Goal: Information Seeking & Learning: Find specific fact

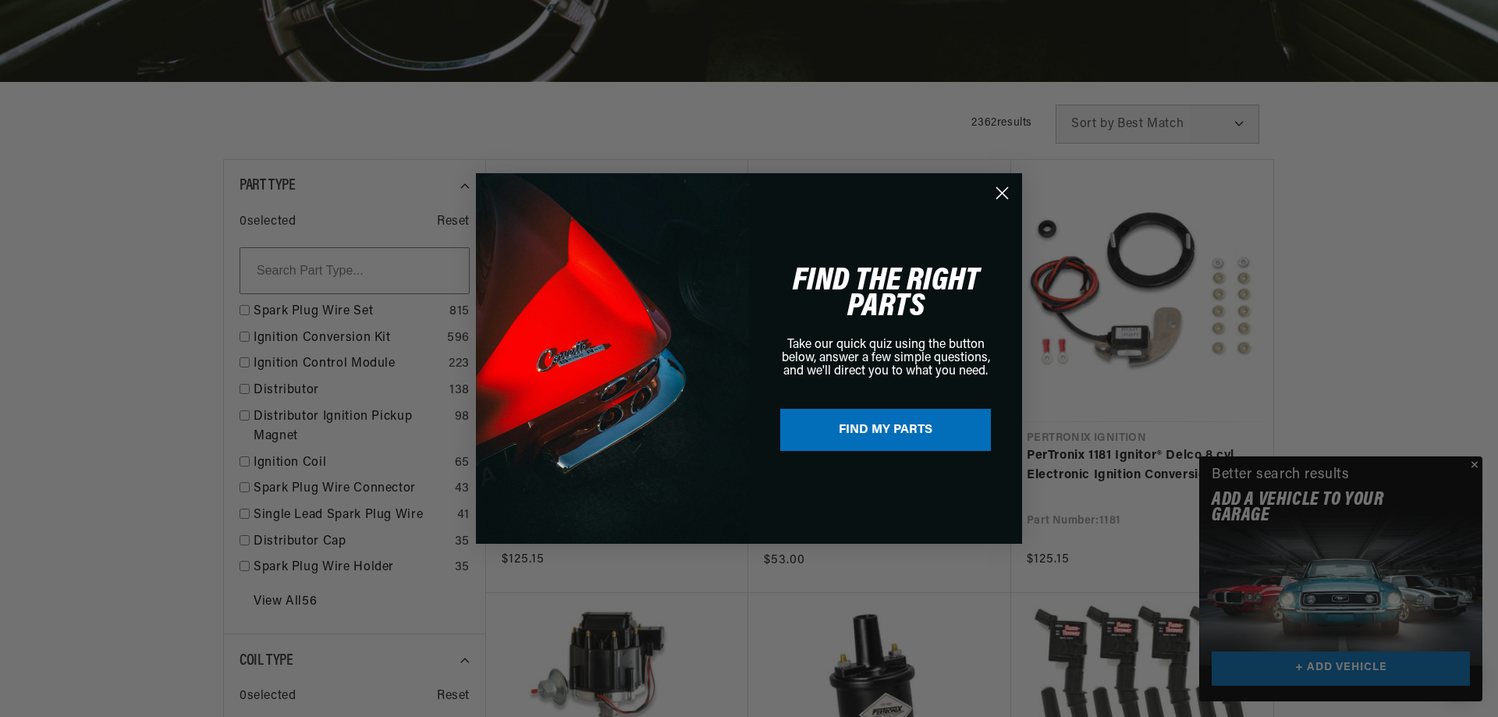
click at [1478, 465] on div "Close dialog FIND THE RIGHT PARTS Take our quick quiz using the button below, a…" at bounding box center [749, 358] width 1498 height 717
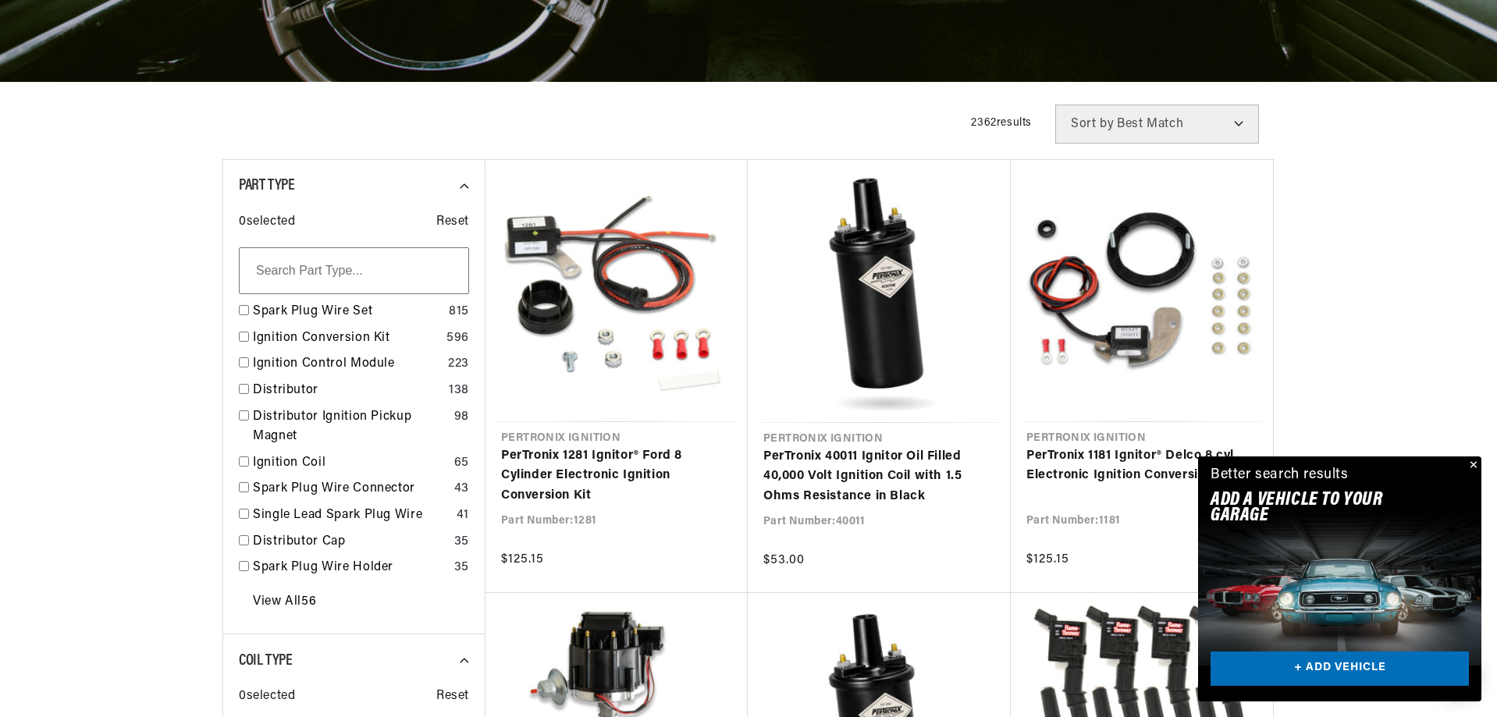
click at [1476, 462] on button "Close" at bounding box center [1471, 465] width 19 height 19
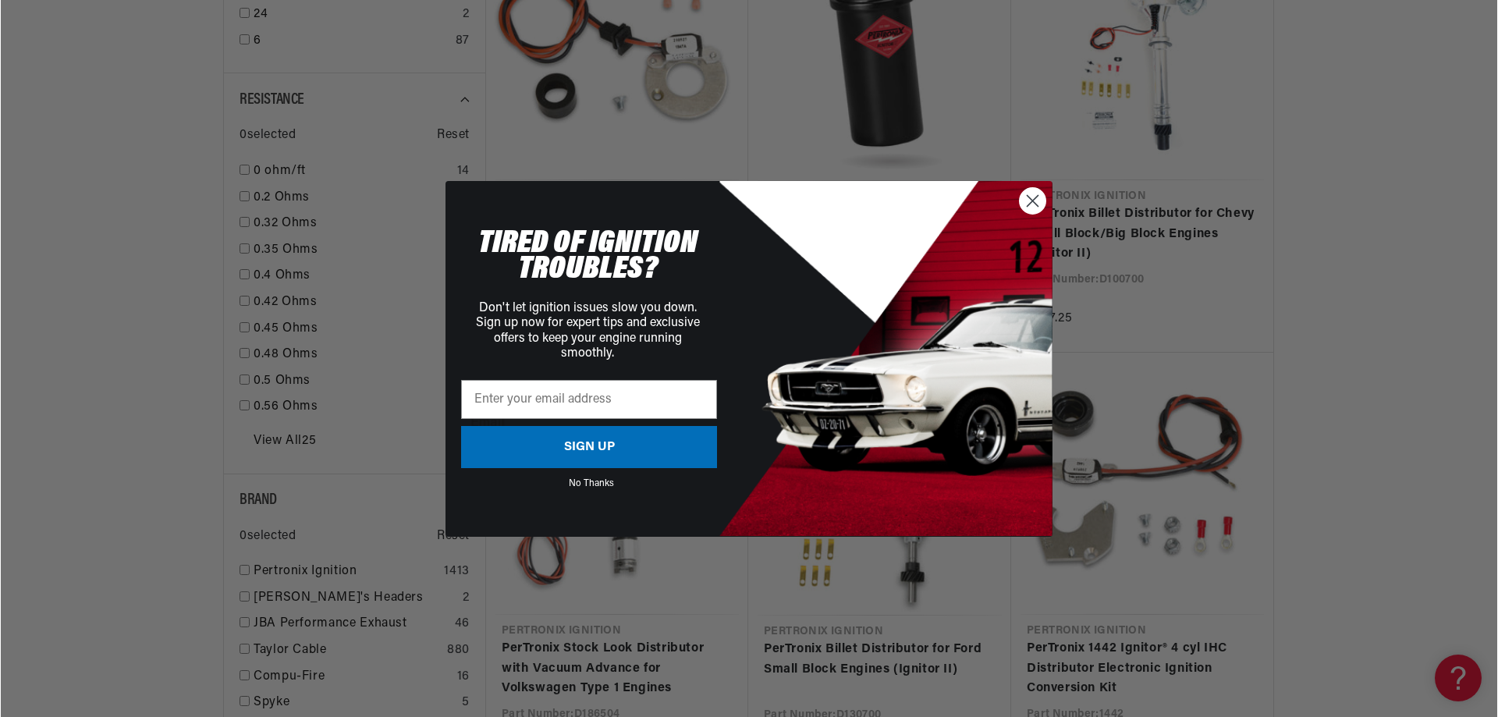
scroll to position [1873, 0]
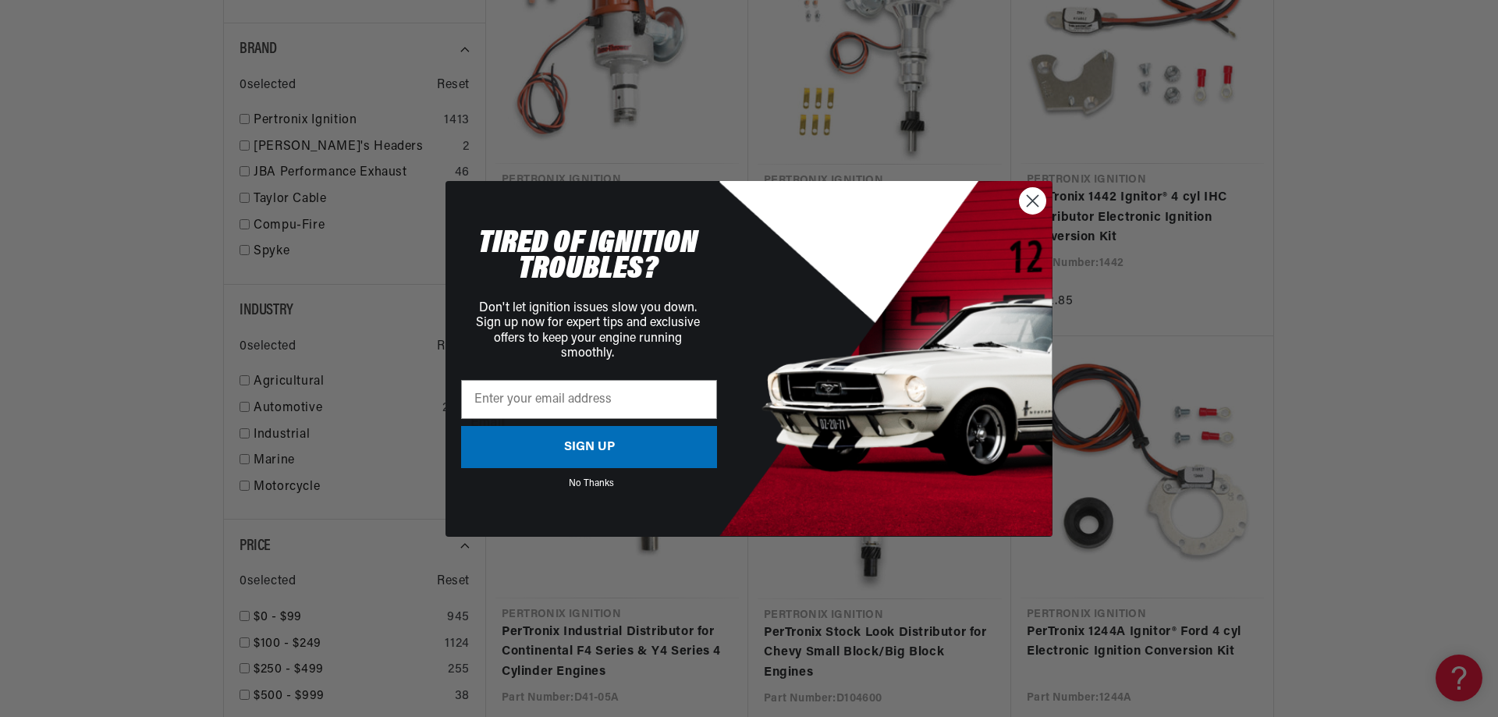
drag, startPoint x: 1032, startPoint y: 208, endPoint x: 611, endPoint y: 322, distance: 436.5
click at [1032, 208] on circle "Close dialog" at bounding box center [1033, 200] width 26 height 26
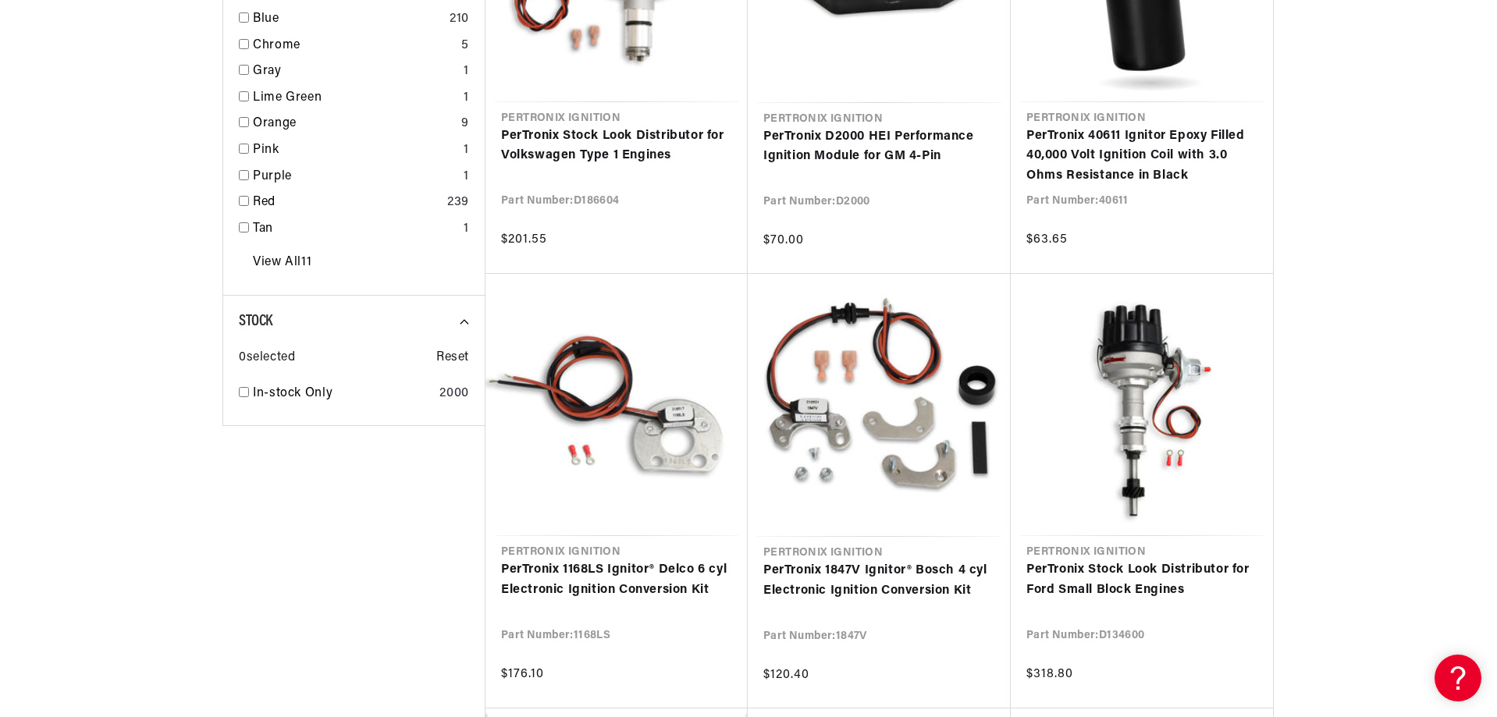
scroll to position [2809, 0]
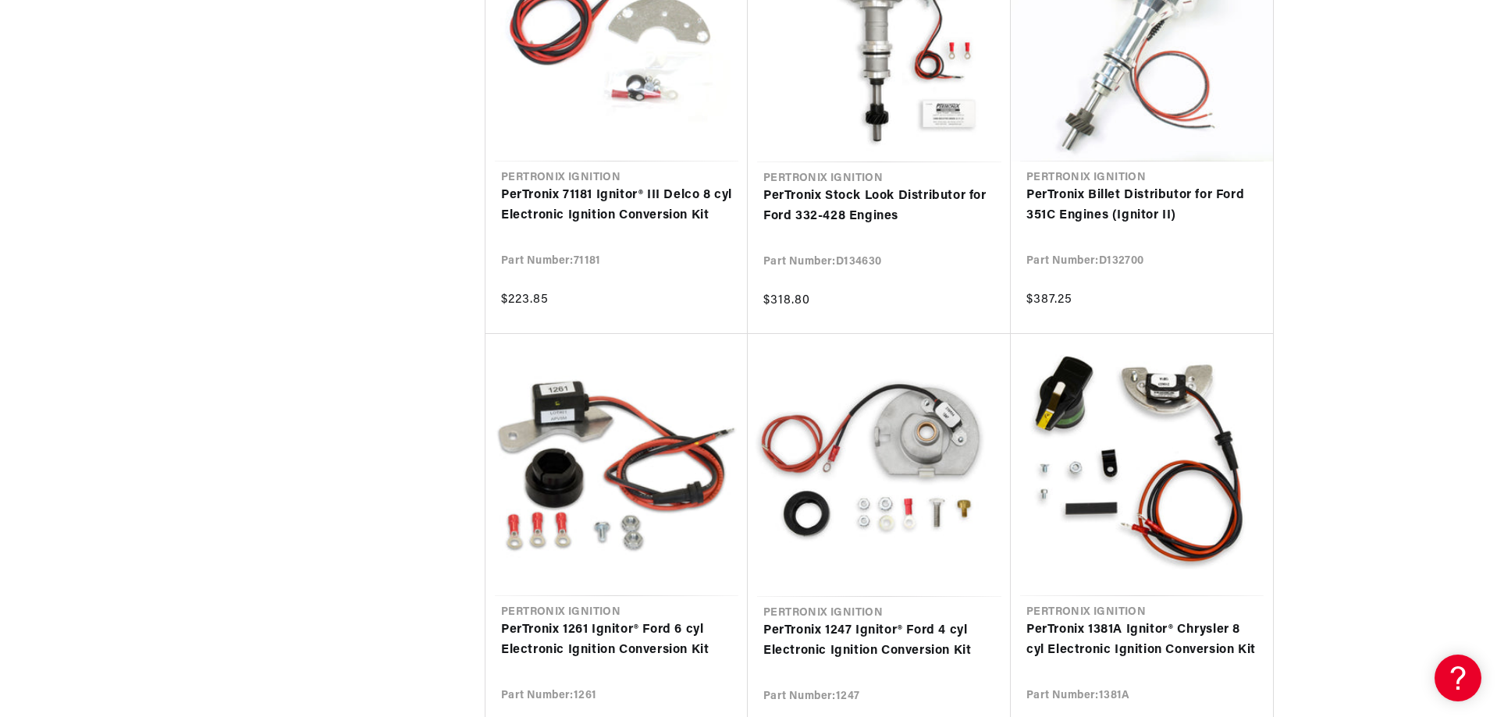
scroll to position [0, 439]
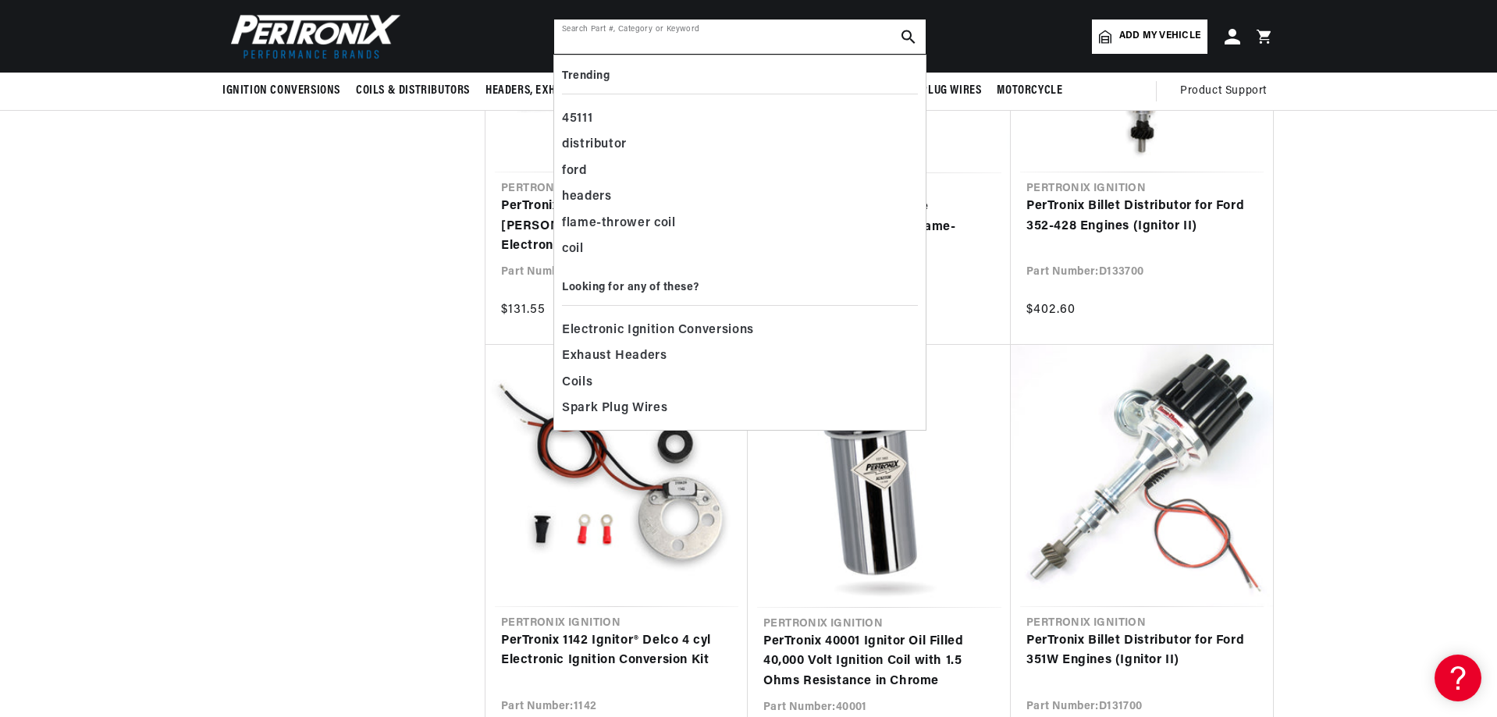
click at [673, 38] on input "text" at bounding box center [739, 37] width 371 height 34
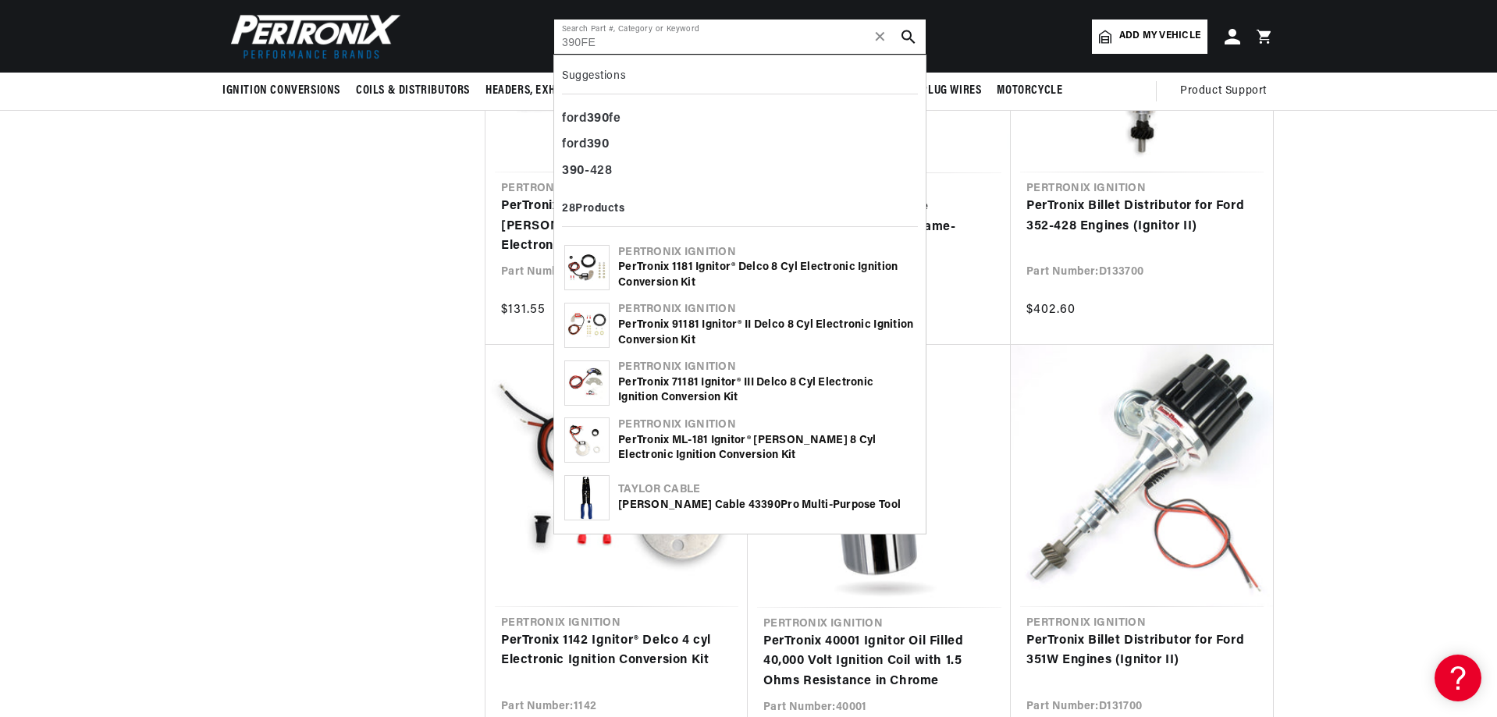
type input "390FE"
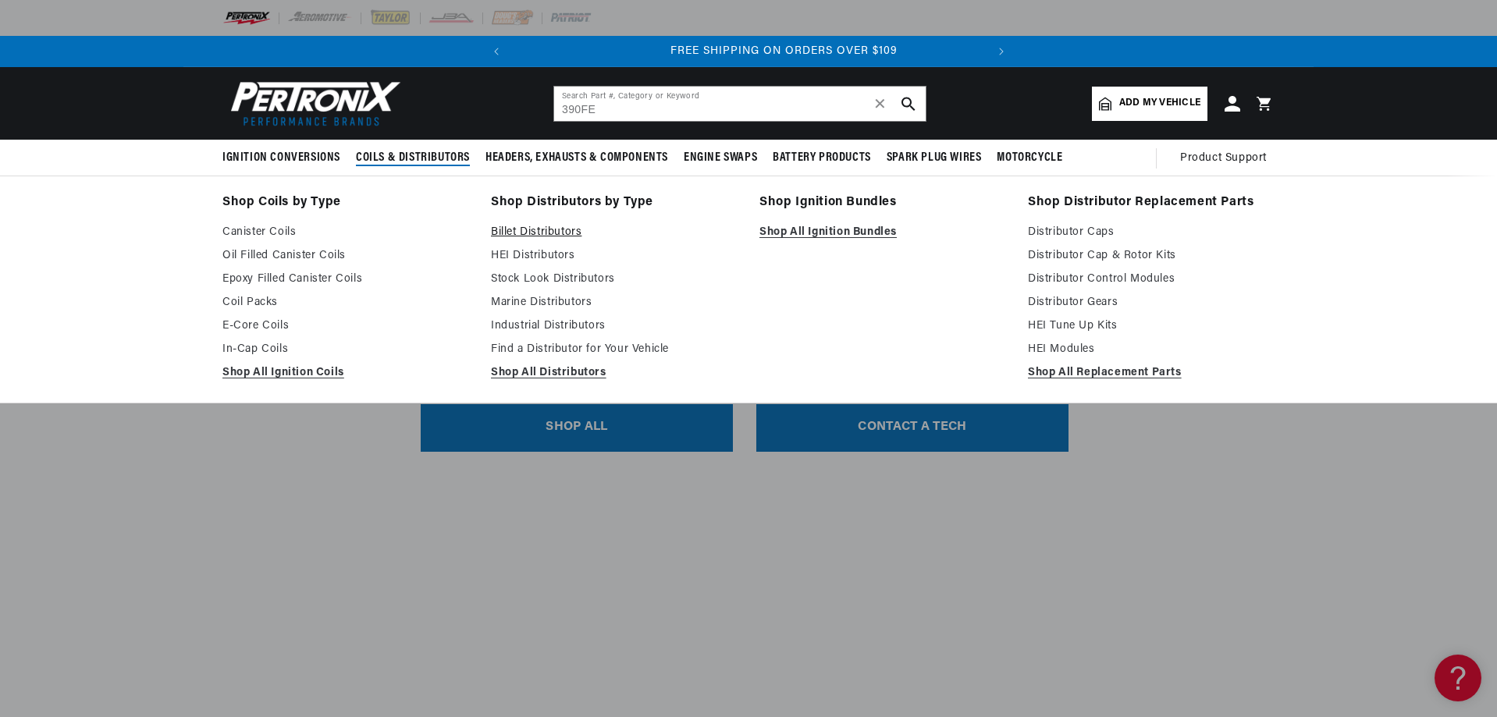
scroll to position [0, 473]
click at [536, 236] on link "Billet Distributors" at bounding box center [614, 232] width 247 height 19
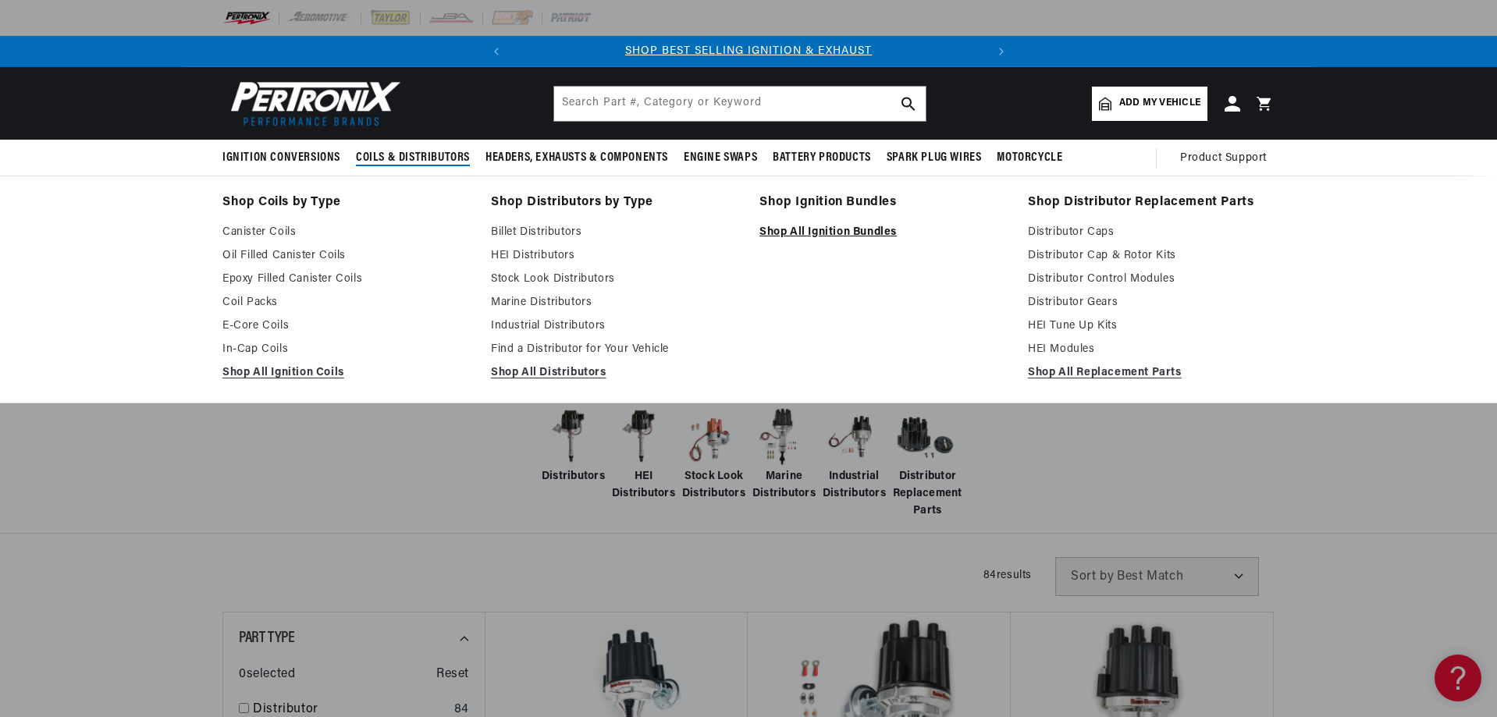
click at [835, 229] on link "Shop All Ignition Bundles" at bounding box center [882, 232] width 247 height 19
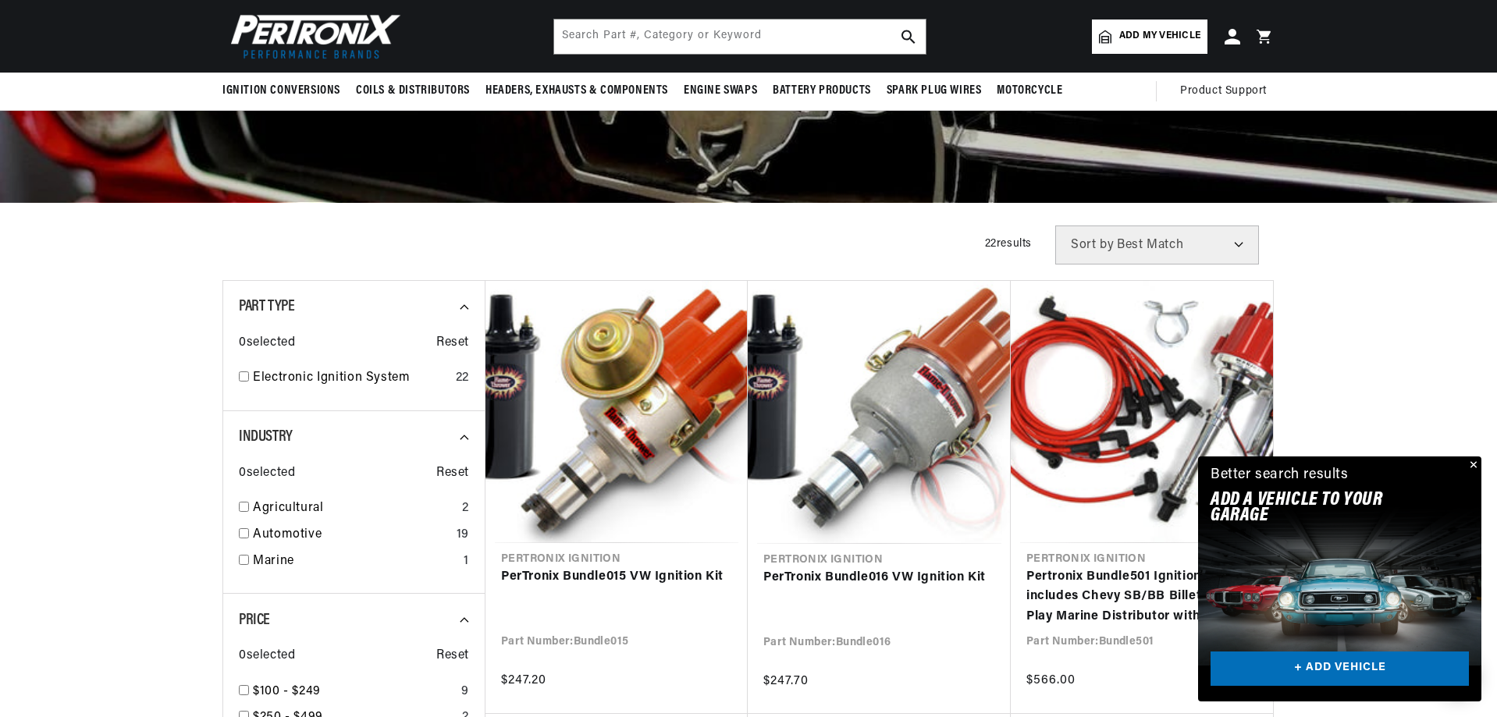
scroll to position [78, 0]
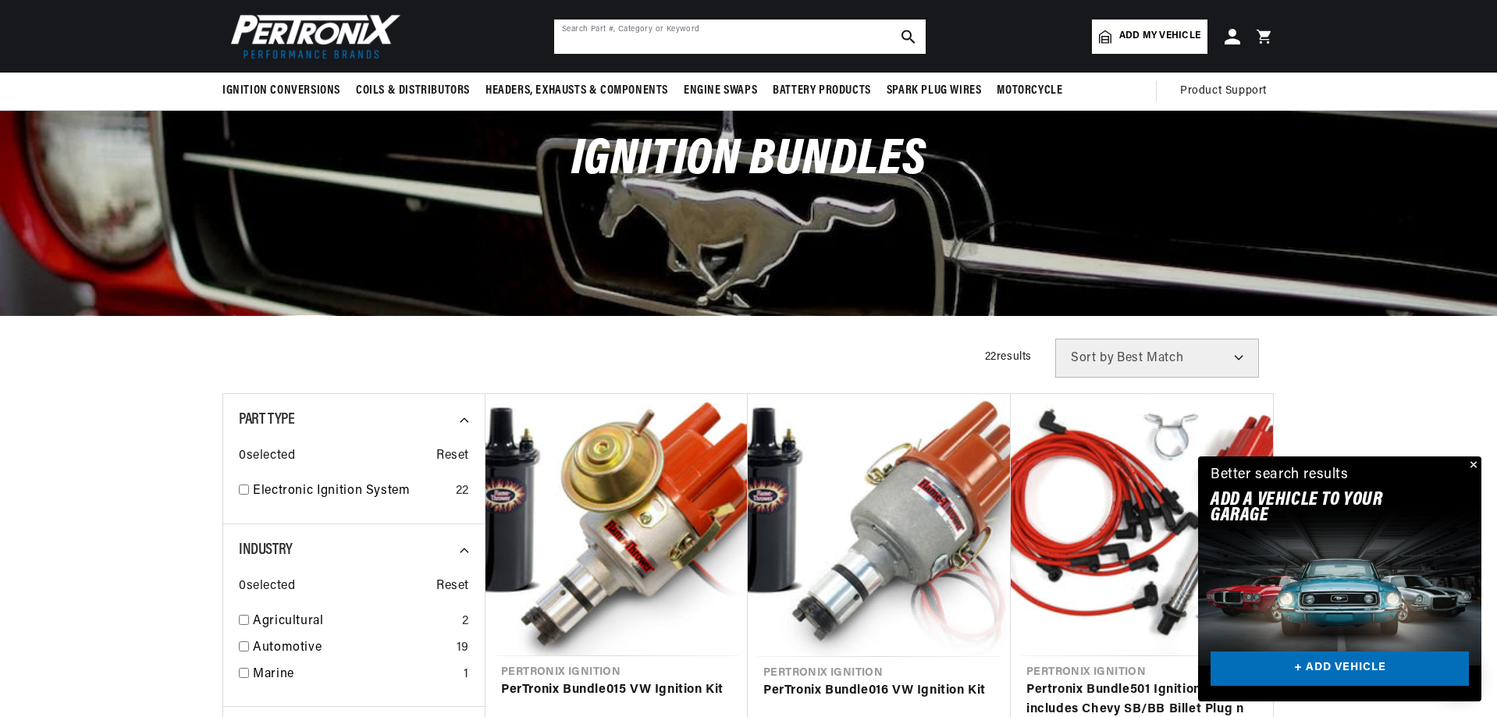
drag, startPoint x: 731, startPoint y: 41, endPoint x: 740, endPoint y: 38, distance: 8.9
click at [735, 39] on input "text" at bounding box center [739, 37] width 371 height 34
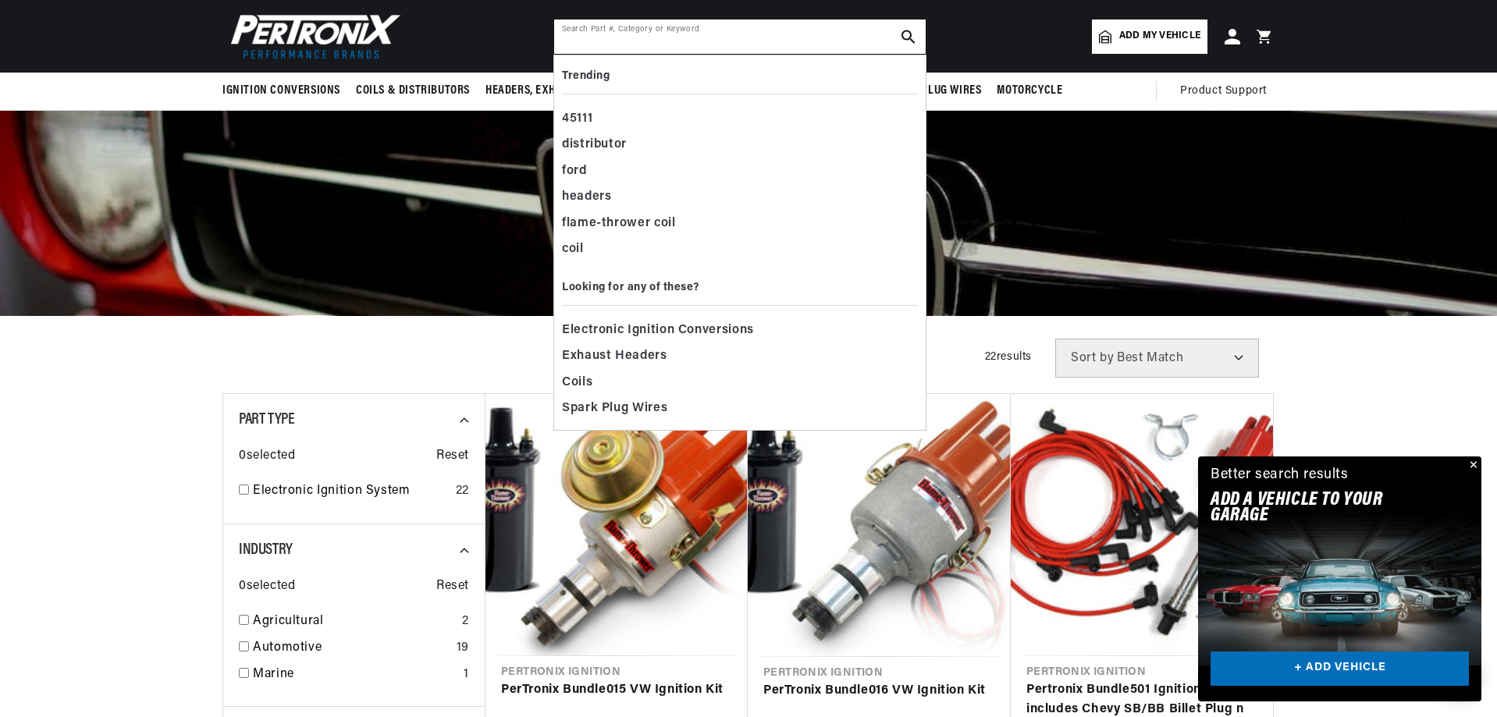
scroll to position [0, 473]
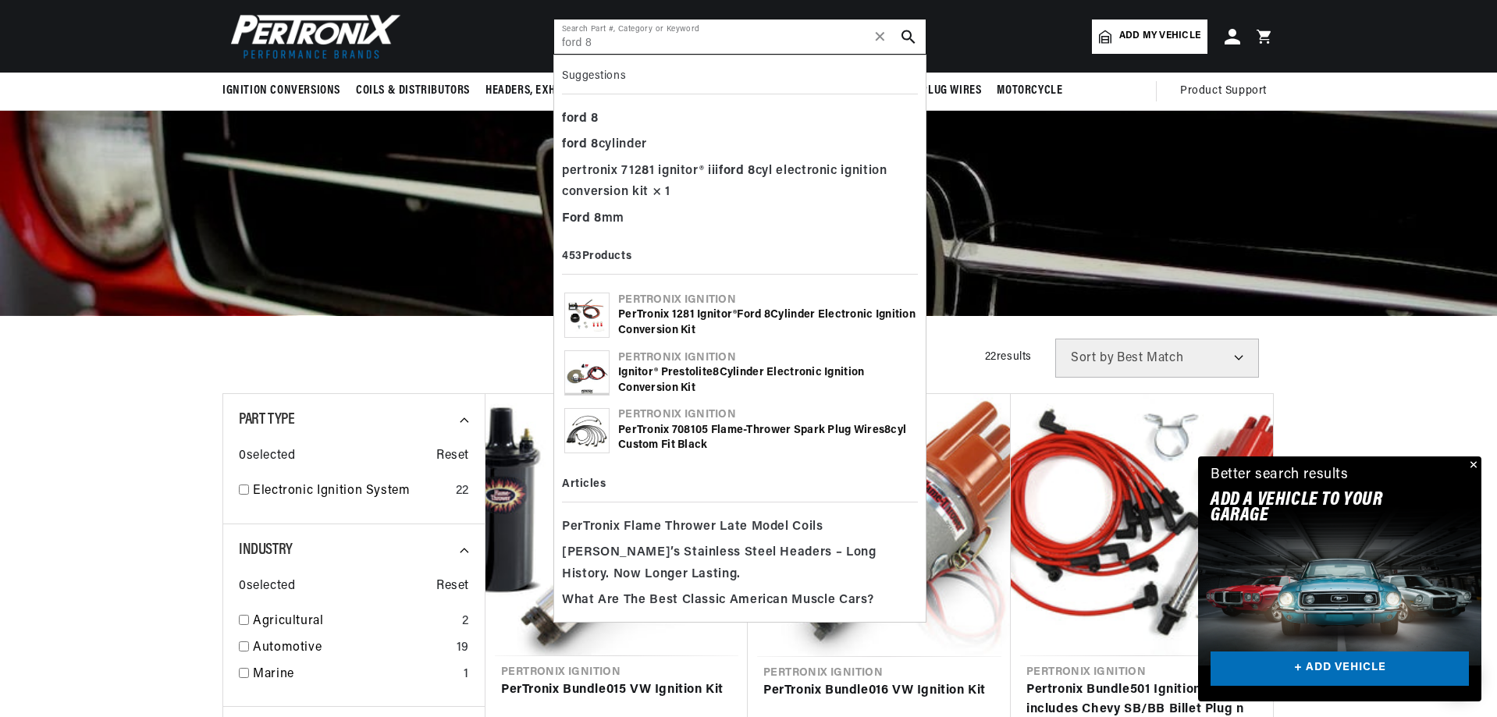
type input "ford 8"
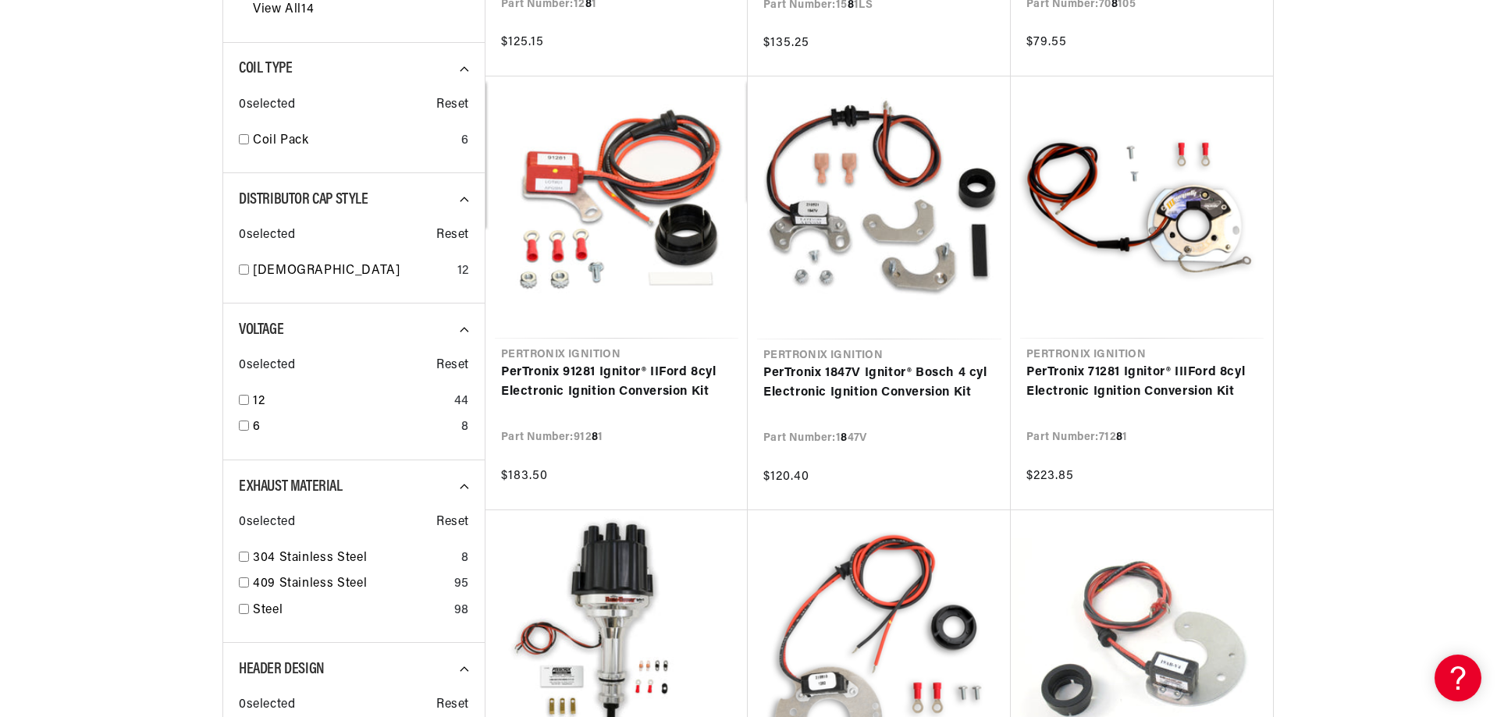
scroll to position [858, 0]
